Goal: Navigation & Orientation: Find specific page/section

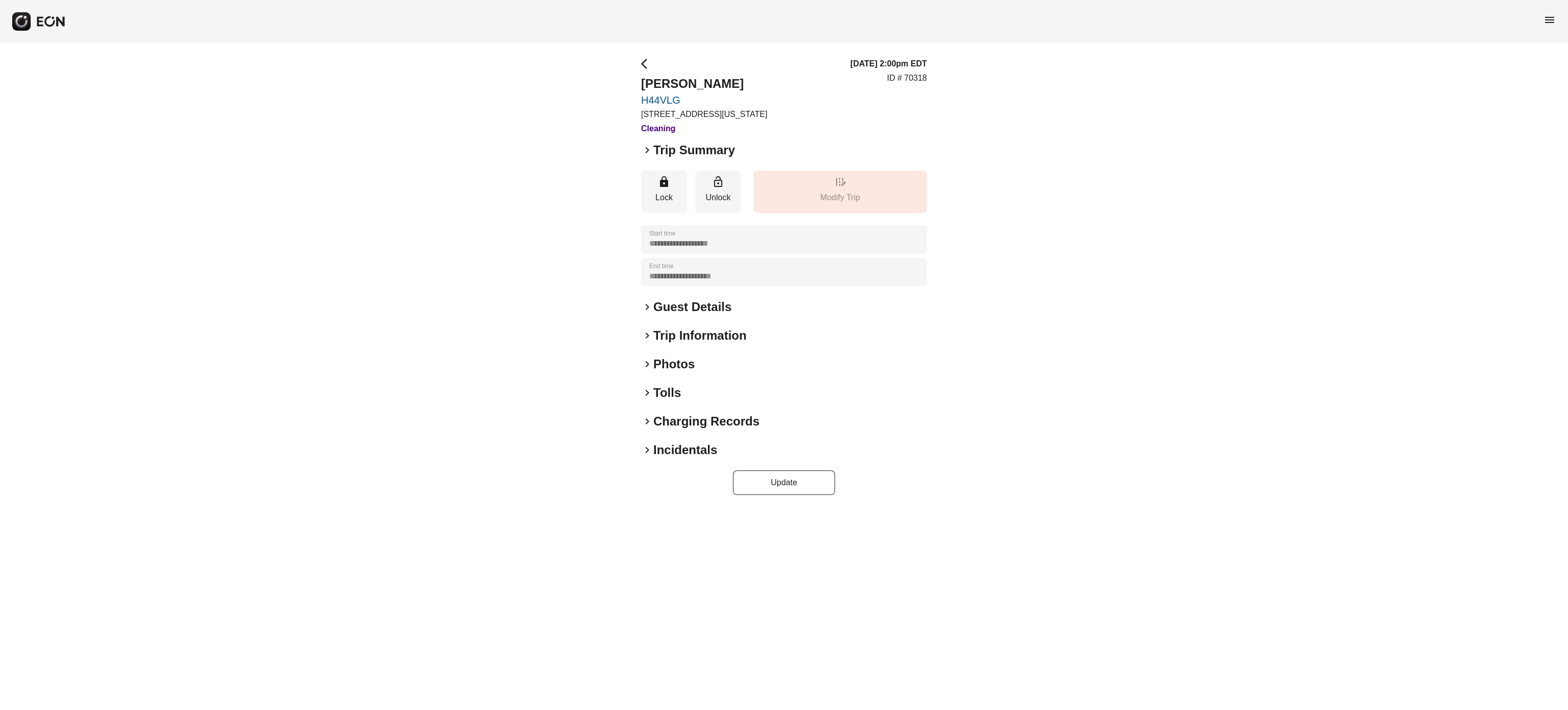
click at [668, 360] on h2 "Photos" at bounding box center [674, 364] width 41 height 16
